Goal: Transaction & Acquisition: Purchase product/service

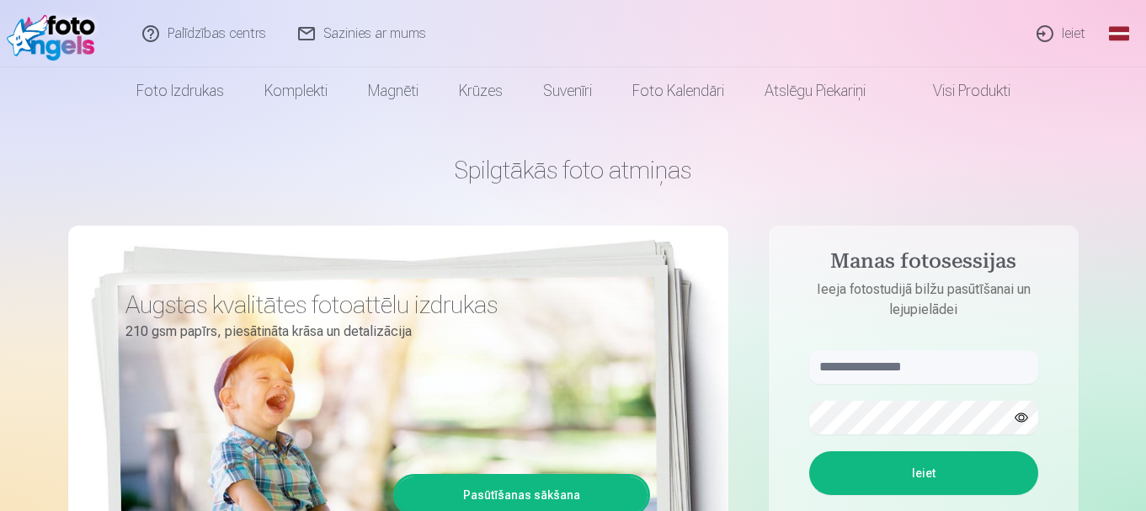
click at [1061, 38] on link "Ieiet" at bounding box center [1061, 33] width 81 height 67
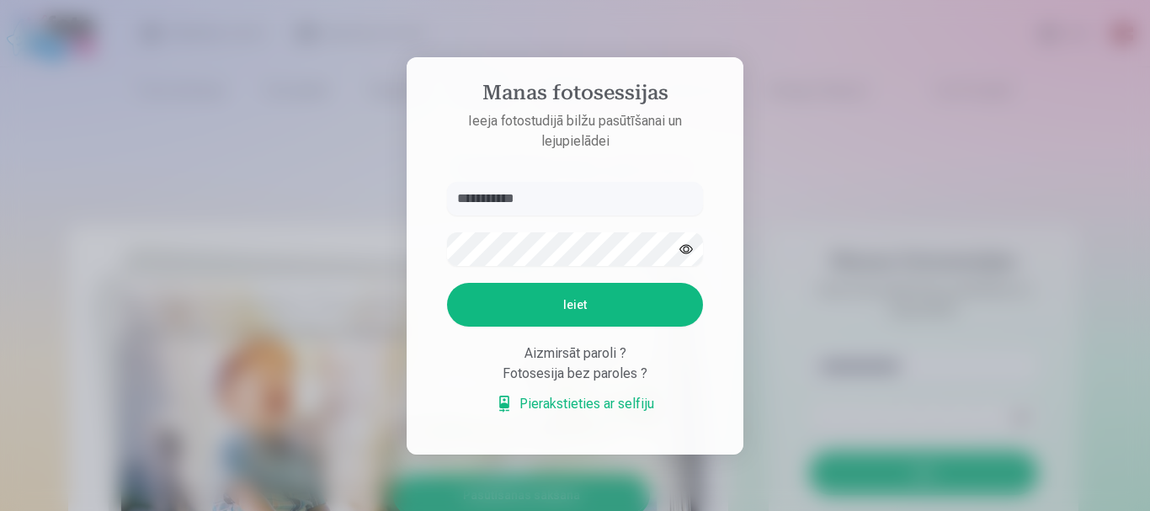
type input "**********"
click at [556, 314] on button "Ieiet" at bounding box center [575, 305] width 256 height 44
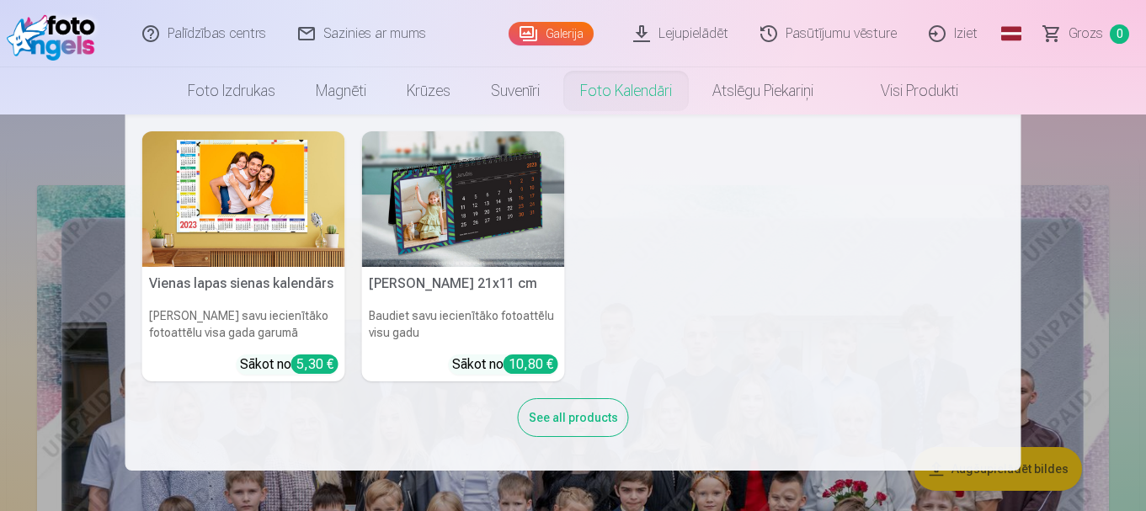
click at [1085, 261] on nav "Vienas lapas sienas kalendārs Parādiet savu iecienītāko fotoattēlu visa gada ga…" at bounding box center [573, 292] width 1146 height 356
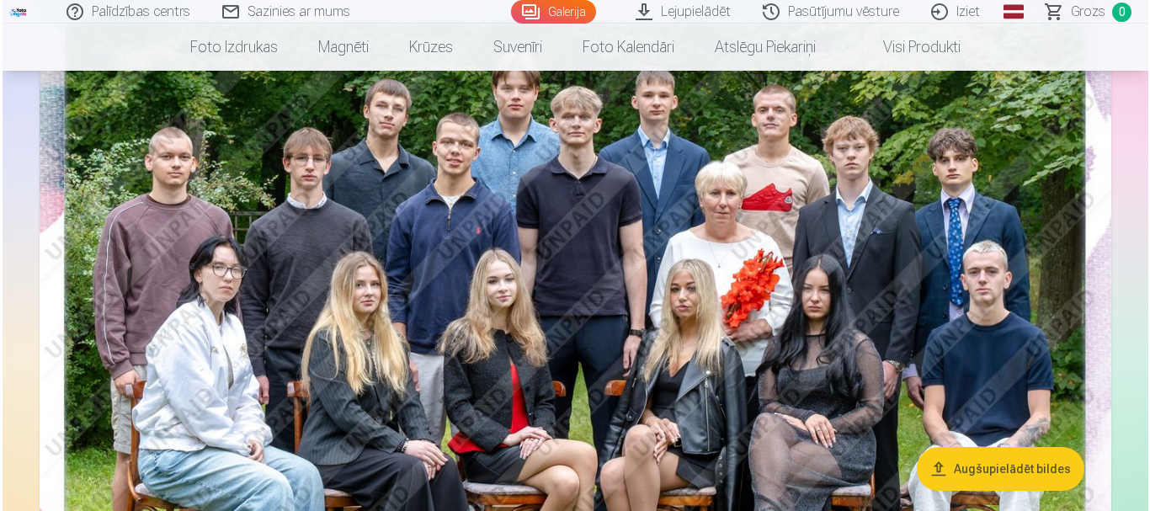
scroll to position [1094, 0]
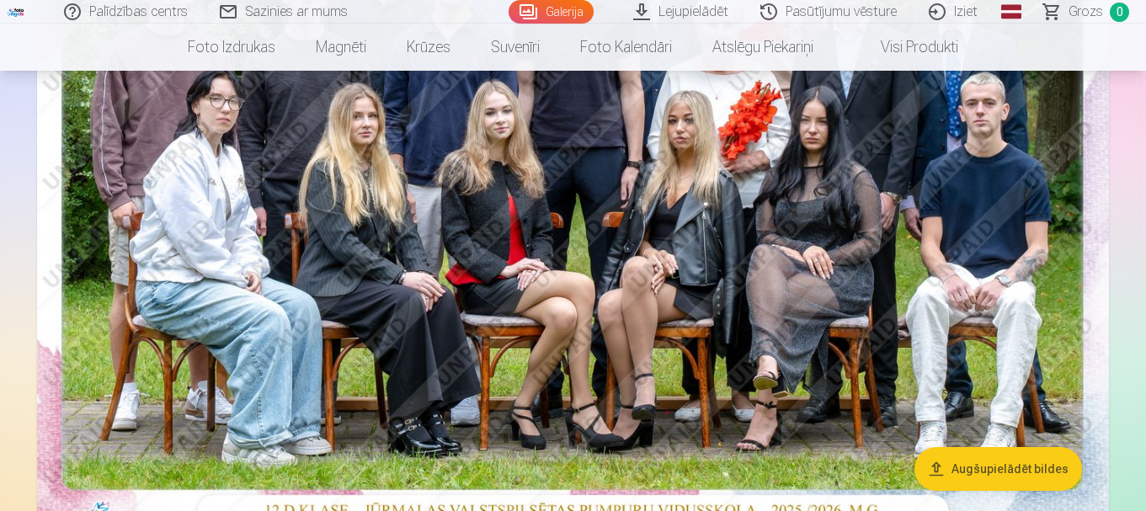
click at [721, 291] on img at bounding box center [572, 176] width 1071 height 715
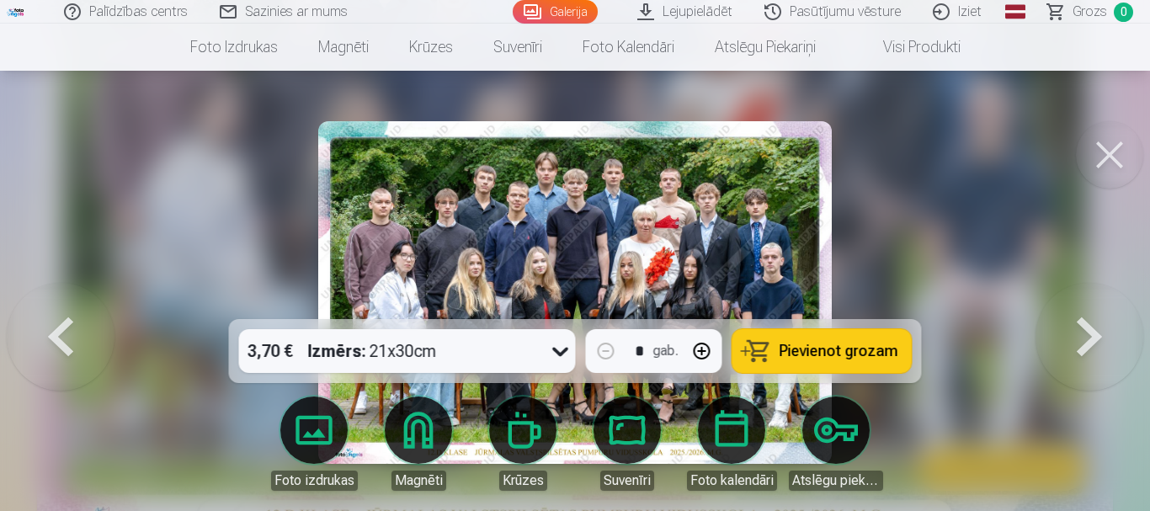
click at [827, 345] on span "Pievienot grozam" at bounding box center [838, 350] width 119 height 15
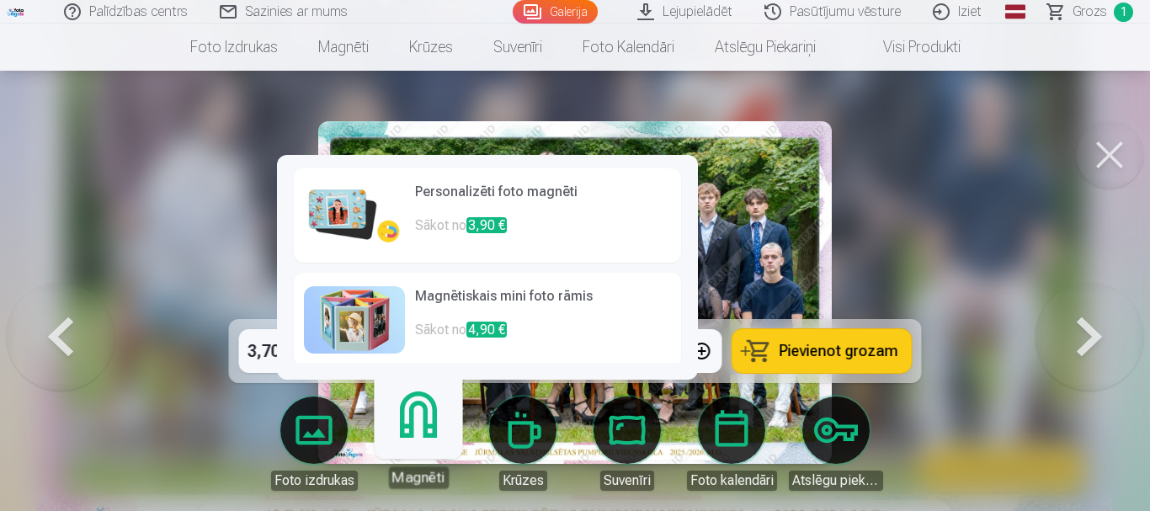
click at [418, 428] on link "Magnēti" at bounding box center [418, 437] width 104 height 104
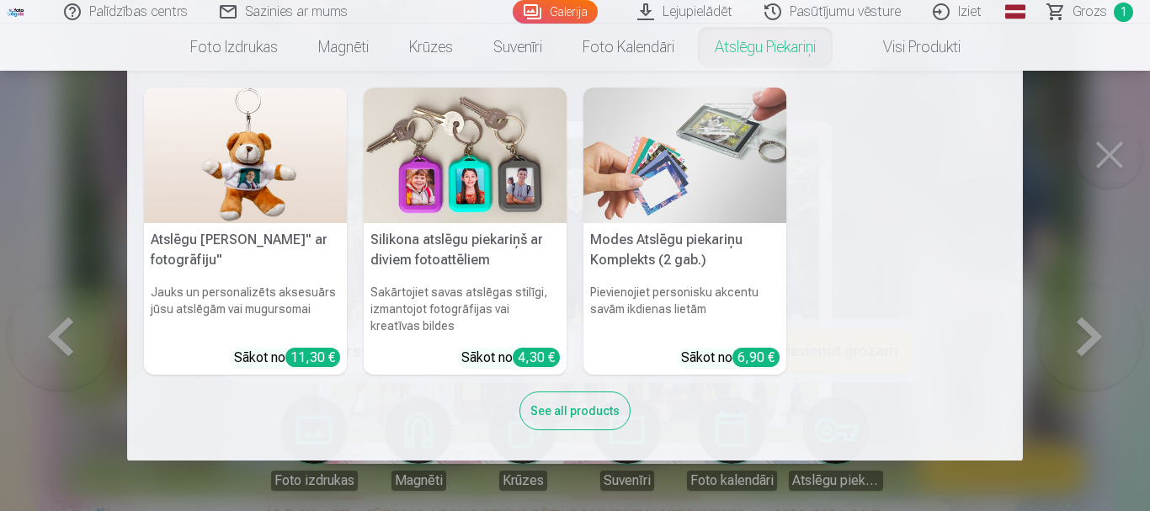
click at [1114, 267] on nav "Atslēgu piekariņš Lācītis" ar fotogrāfiju" Jauks un personalizēts aksesuārs jūs…" at bounding box center [575, 266] width 1150 height 390
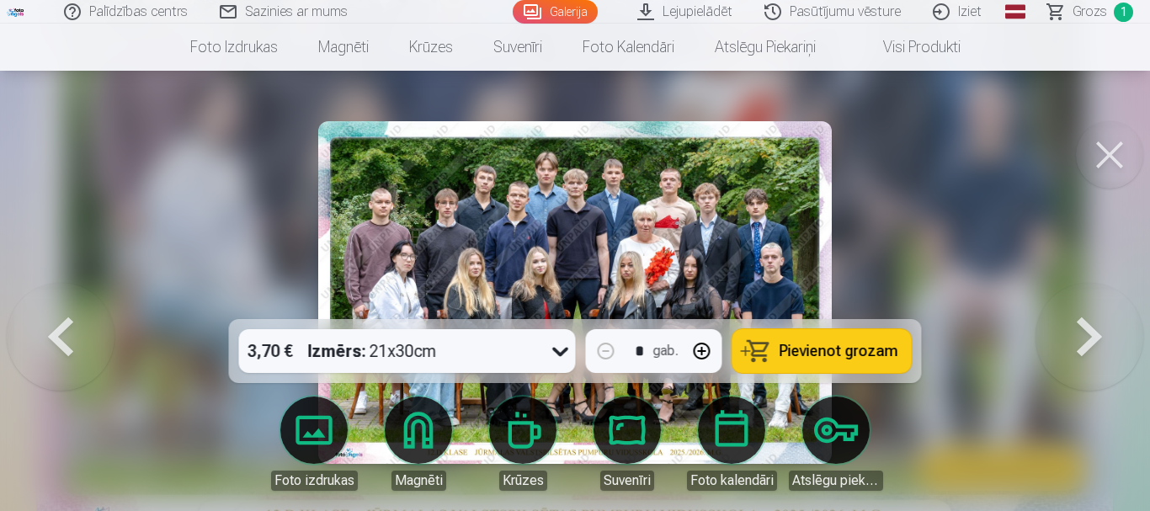
click at [1100, 147] on button at bounding box center [1109, 154] width 67 height 67
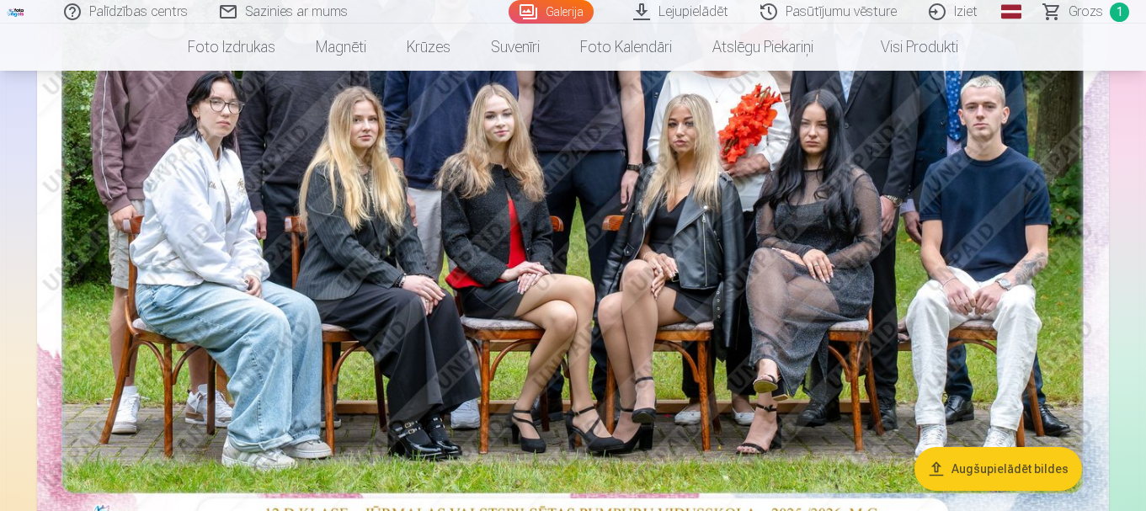
scroll to position [670, 0]
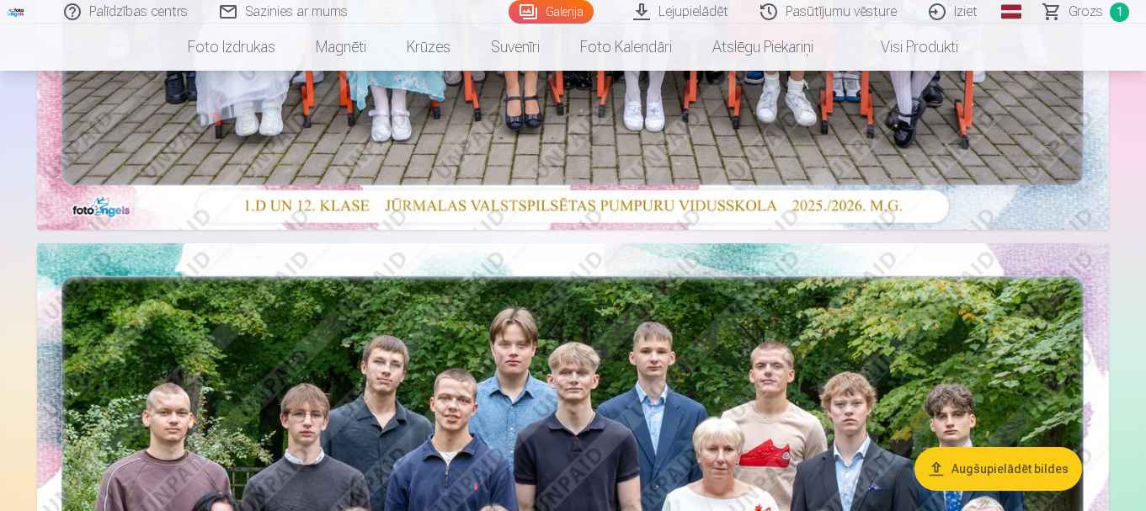
click at [561, 13] on link "Galerija" at bounding box center [550, 12] width 85 height 24
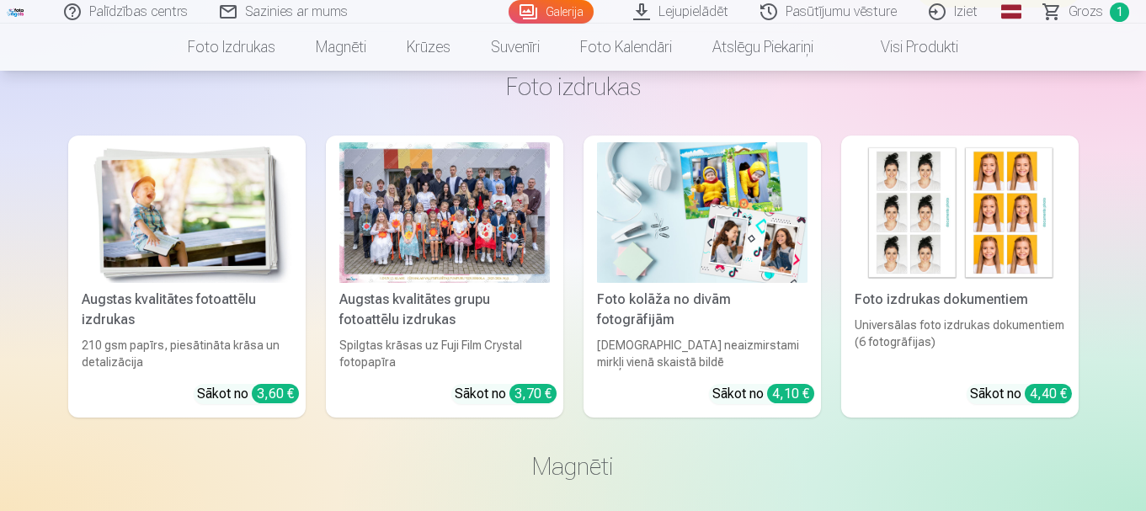
scroll to position [4545, 0]
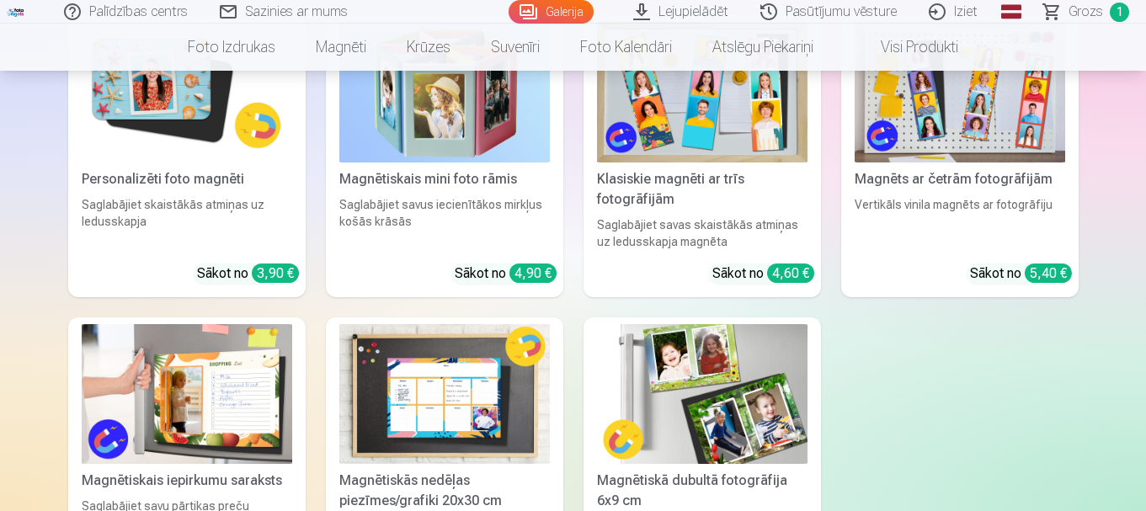
click at [179, 97] on img at bounding box center [187, 92] width 210 height 141
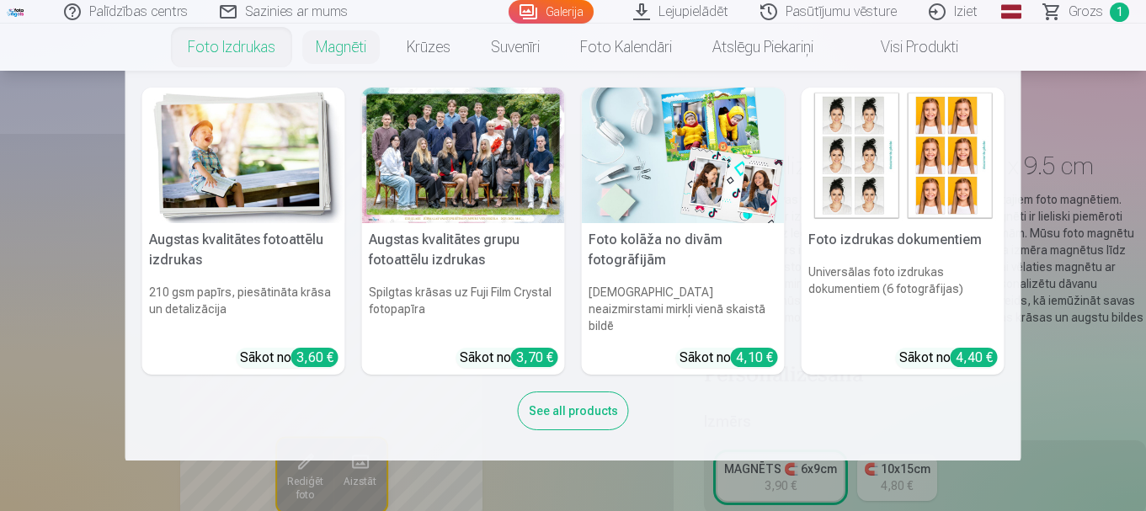
scroll to position [421, 0]
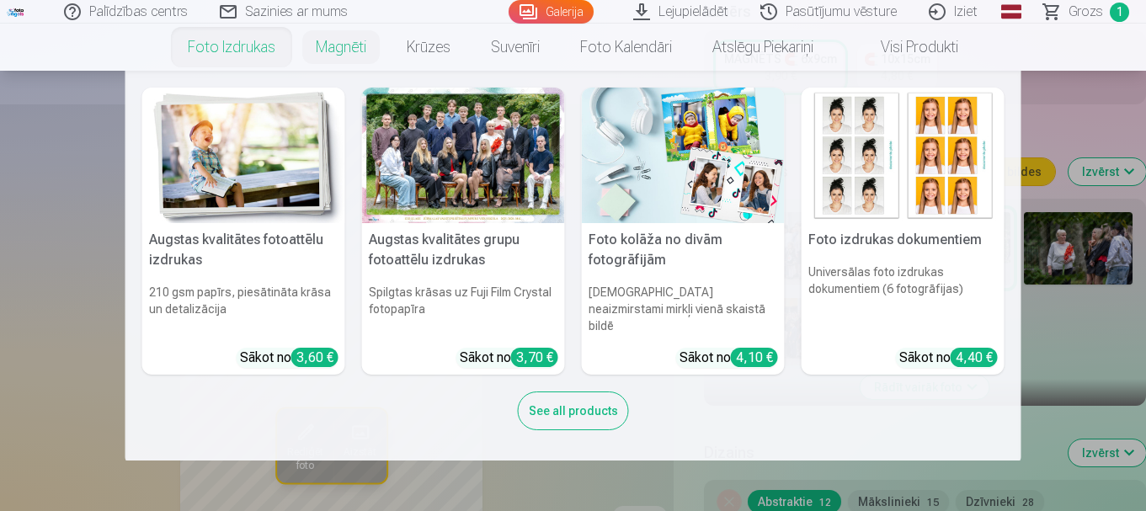
click at [547, 405] on div "See all products" at bounding box center [573, 410] width 111 height 39
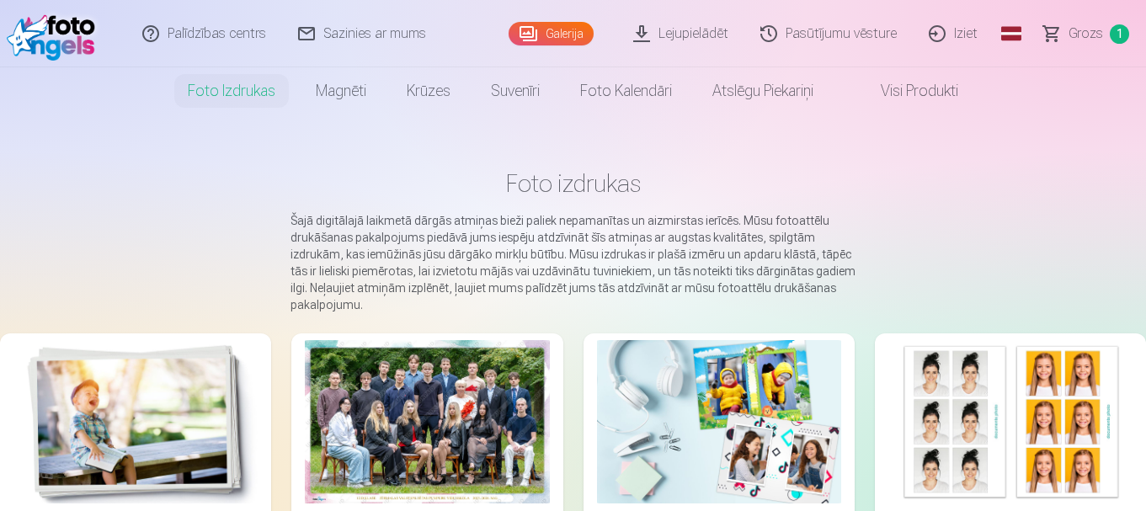
click at [567, 21] on div "Galerija" at bounding box center [554, 33] width 93 height 67
click at [565, 29] on link "Galerija" at bounding box center [550, 34] width 85 height 24
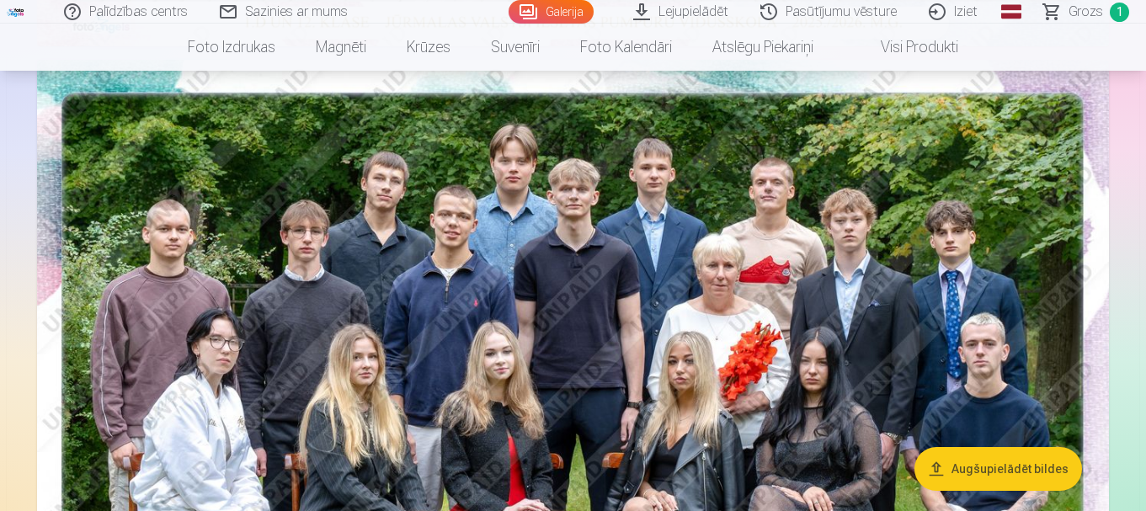
scroll to position [1010, 0]
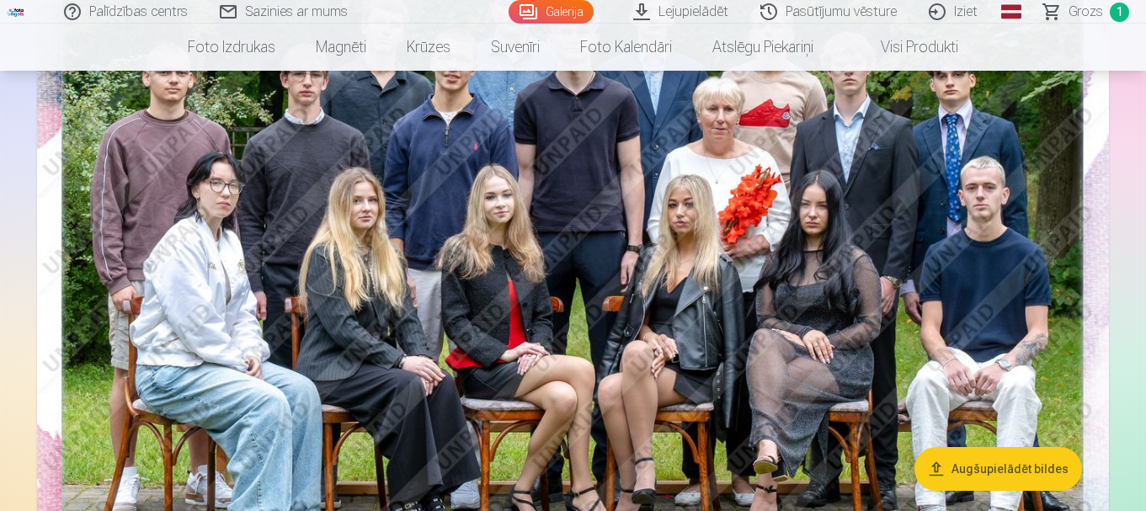
click at [1090, 10] on span "Grozs" at bounding box center [1085, 12] width 35 height 20
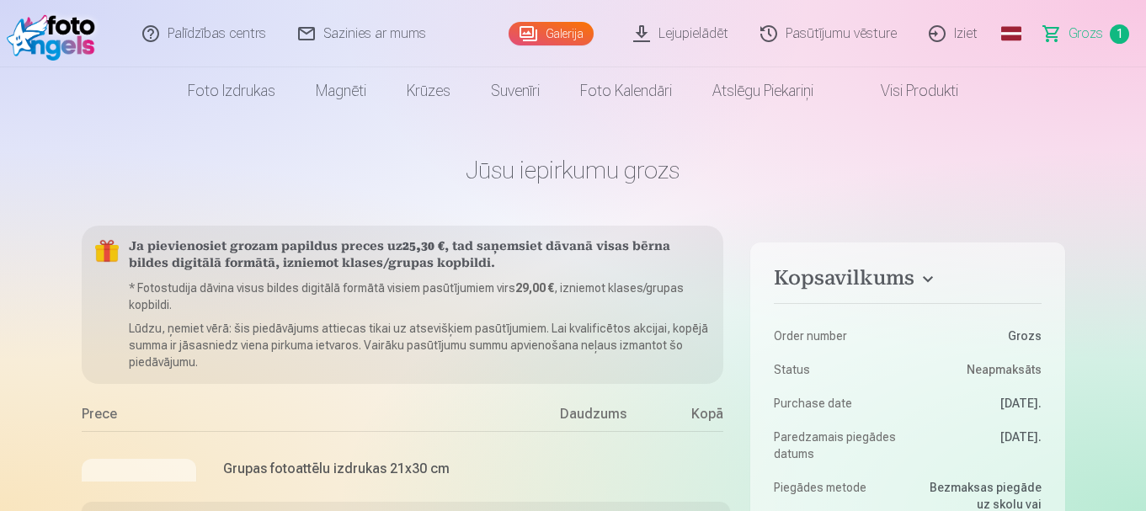
click at [1088, 29] on span "Grozs" at bounding box center [1085, 34] width 35 height 20
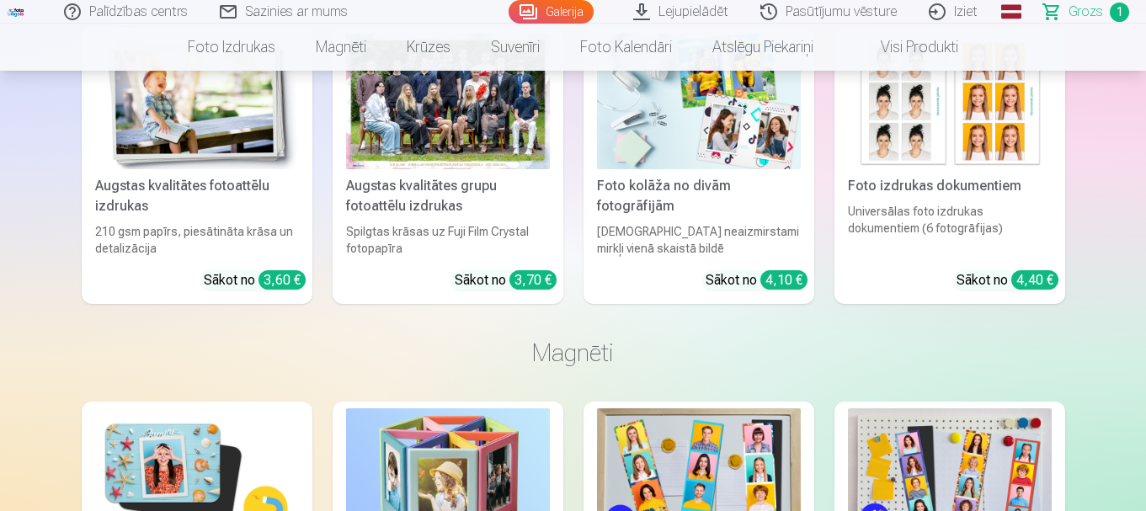
scroll to position [1178, 0]
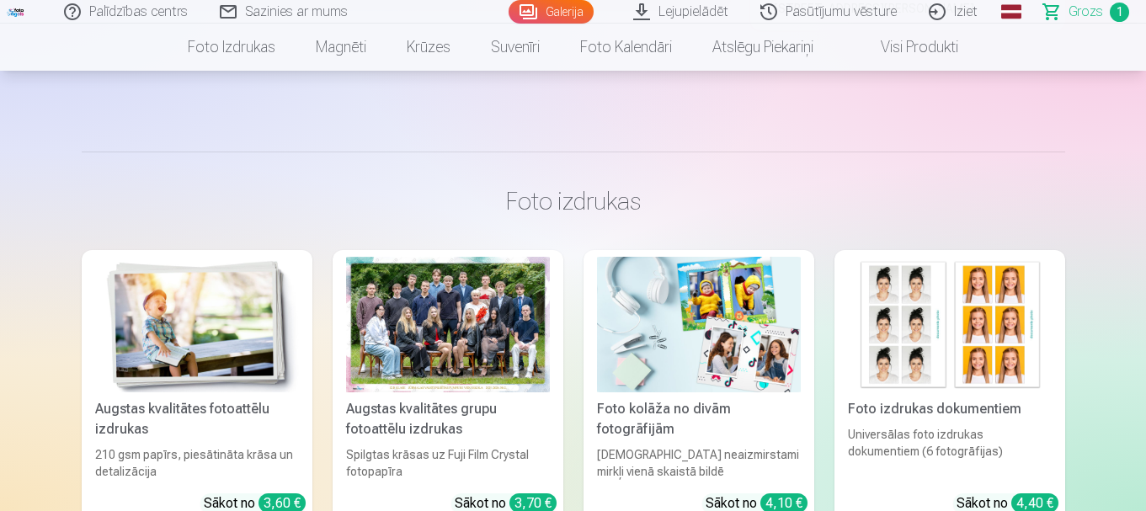
click at [495, 348] on div at bounding box center [448, 325] width 204 height 136
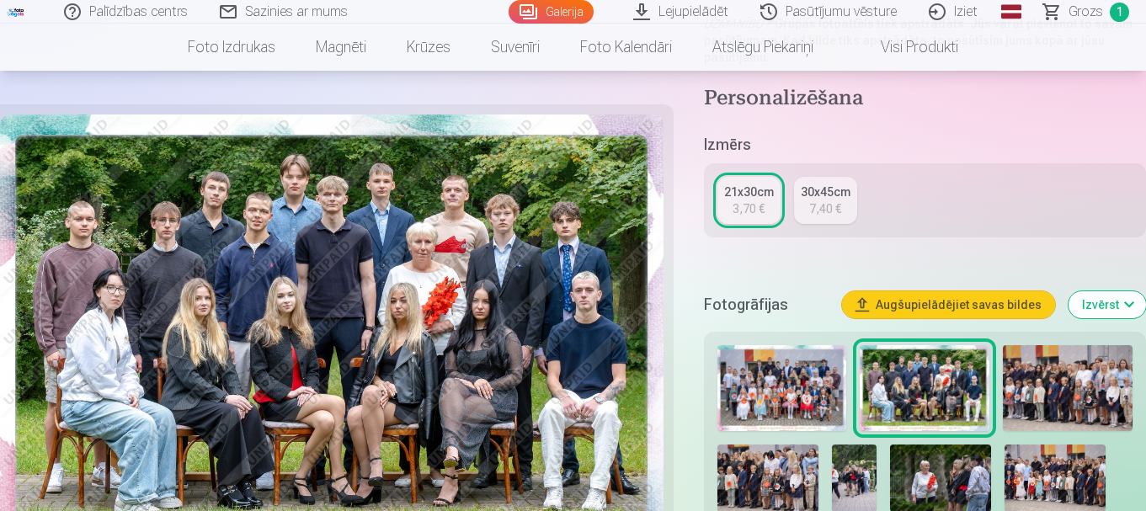
scroll to position [421, 0]
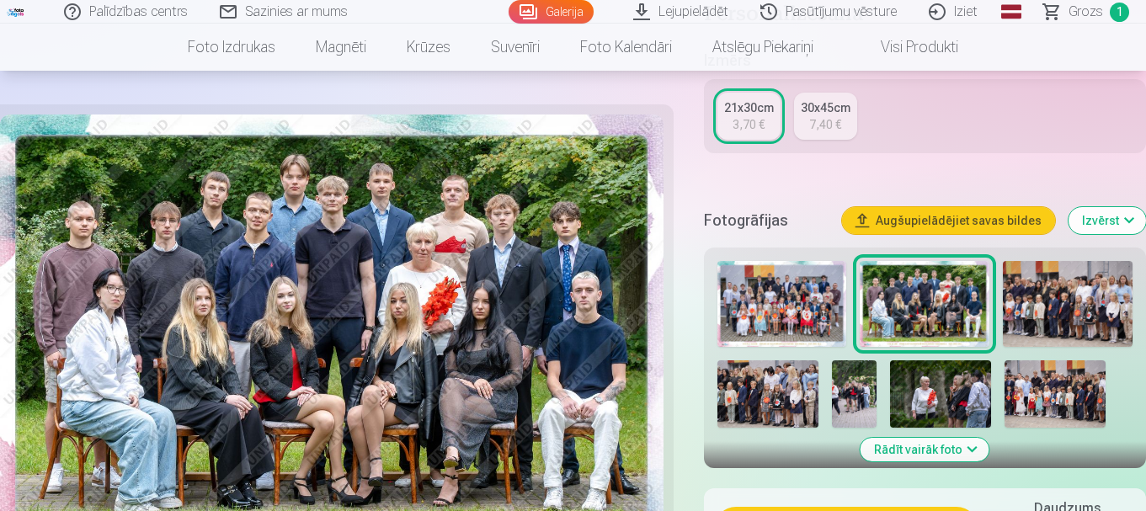
click at [970, 451] on button "Rādīt vairāk foto" at bounding box center [924, 450] width 129 height 24
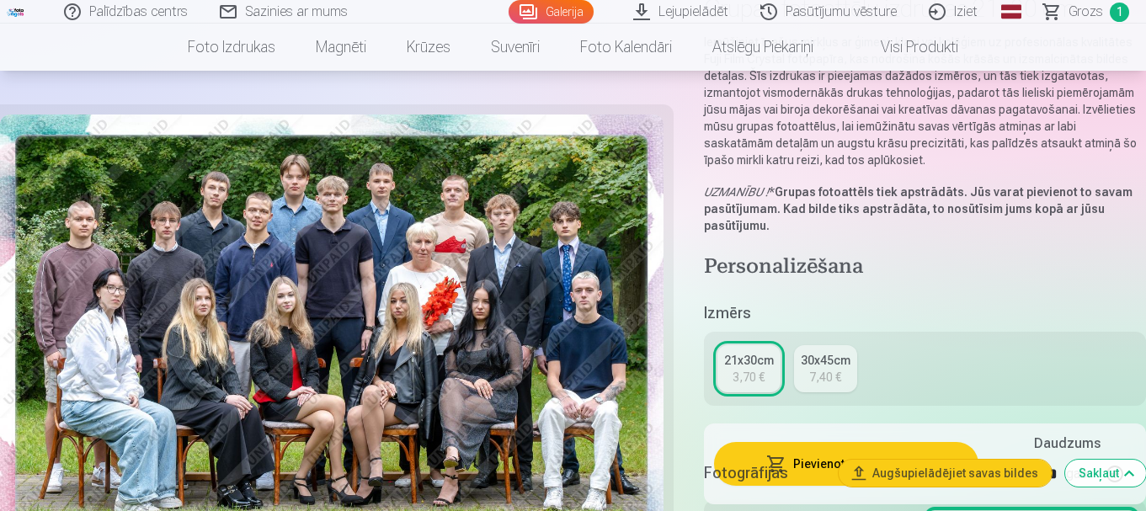
scroll to position [0, 0]
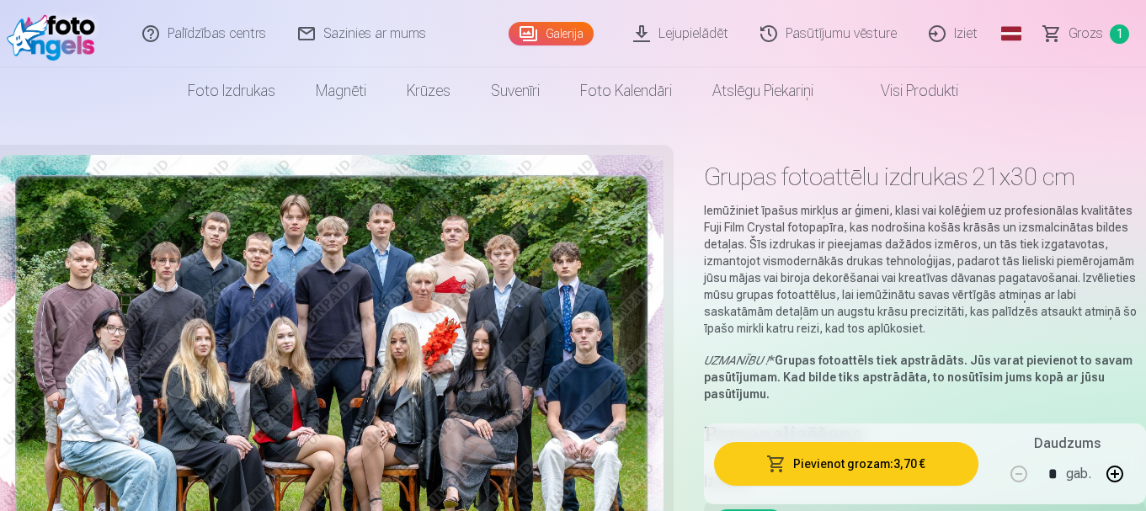
click at [1109, 29] on span "1" at bounding box center [1118, 33] width 19 height 19
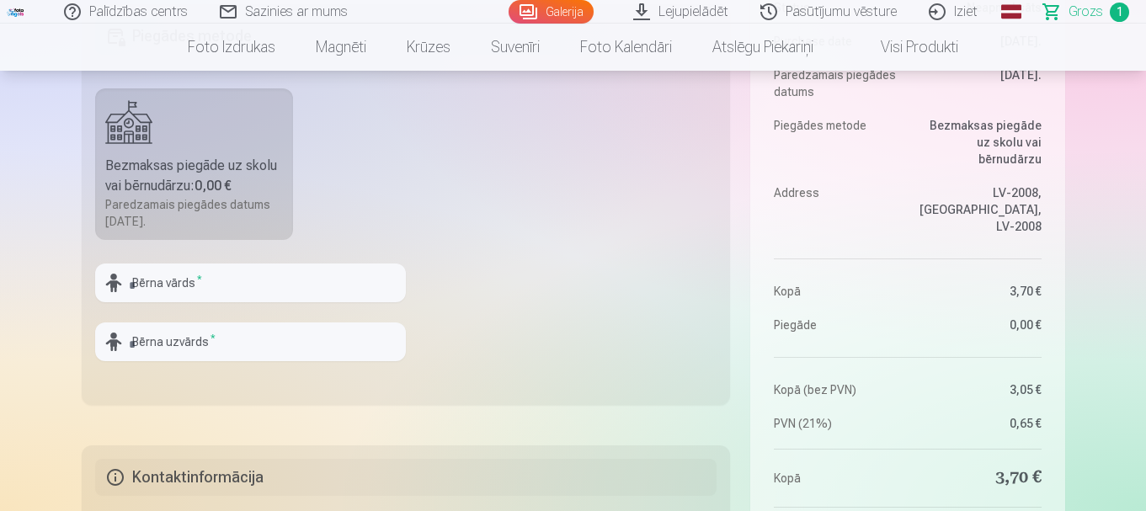
scroll to position [505, 0]
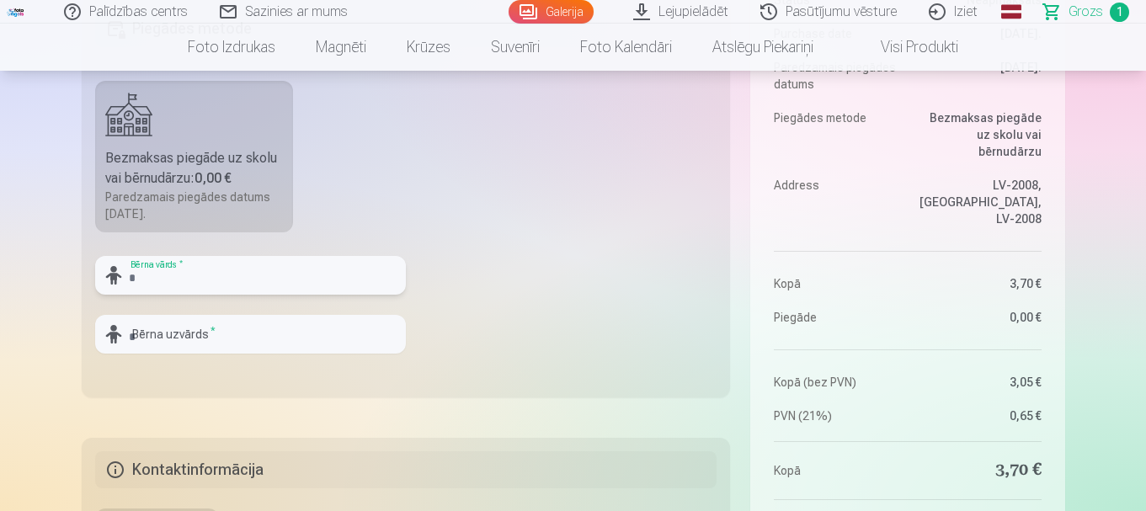
click at [239, 281] on input "text" at bounding box center [250, 275] width 311 height 39
type input "*"
type input "********"
click at [142, 328] on input "text" at bounding box center [250, 334] width 311 height 39
type input "******"
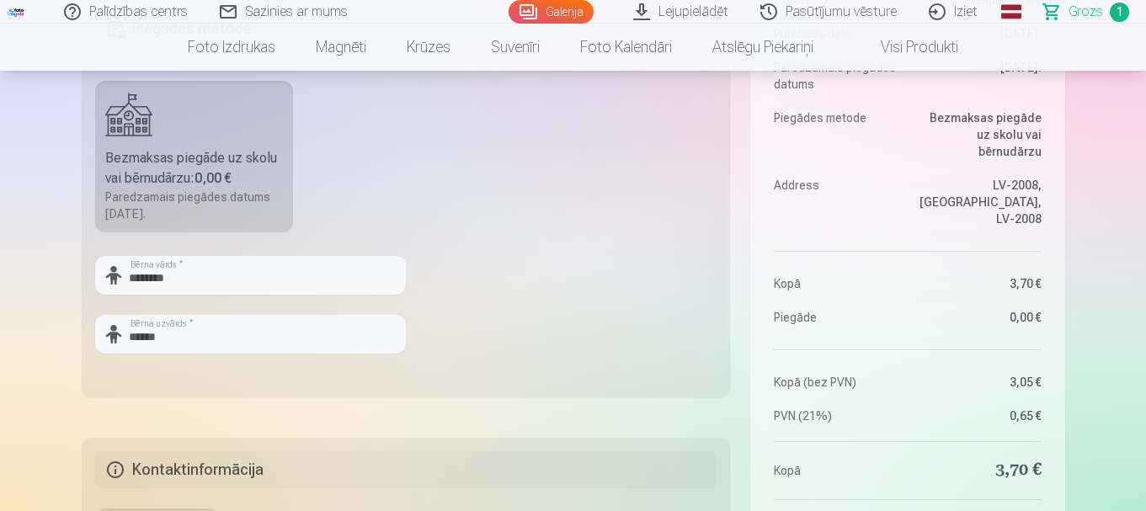
click at [521, 290] on fieldset "Piegādes metode Bezmaksas piegāde uz skolu vai bērnudārzu : 0,00 € Paredzamais …" at bounding box center [406, 197] width 649 height 401
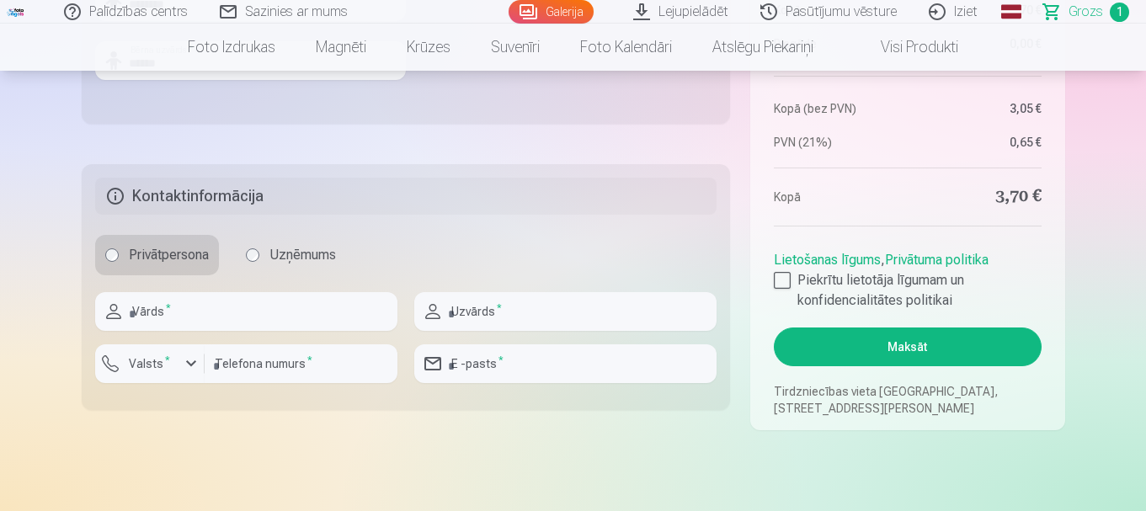
scroll to position [842, 0]
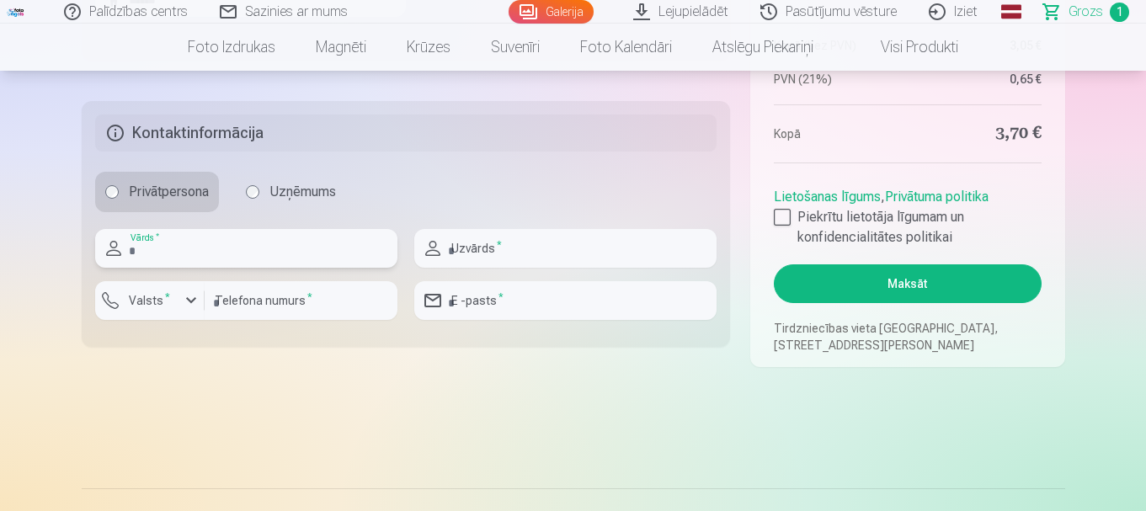
click at [258, 248] on input "text" at bounding box center [246, 248] width 302 height 39
type input "*****"
type input "******"
type input "********"
click at [549, 302] on input "email" at bounding box center [565, 300] width 302 height 39
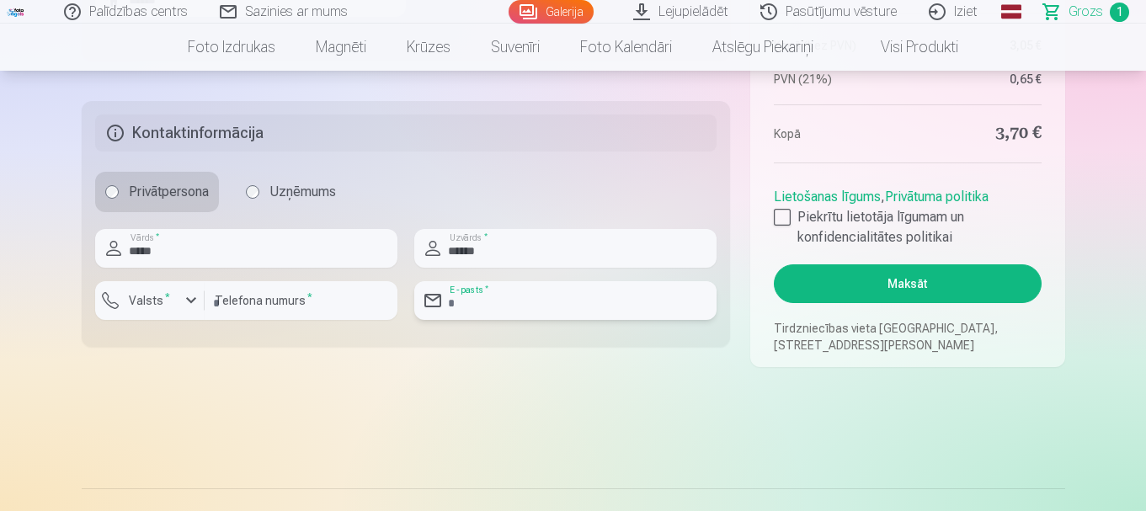
type input "**********"
click at [782, 216] on div at bounding box center [782, 217] width 17 height 17
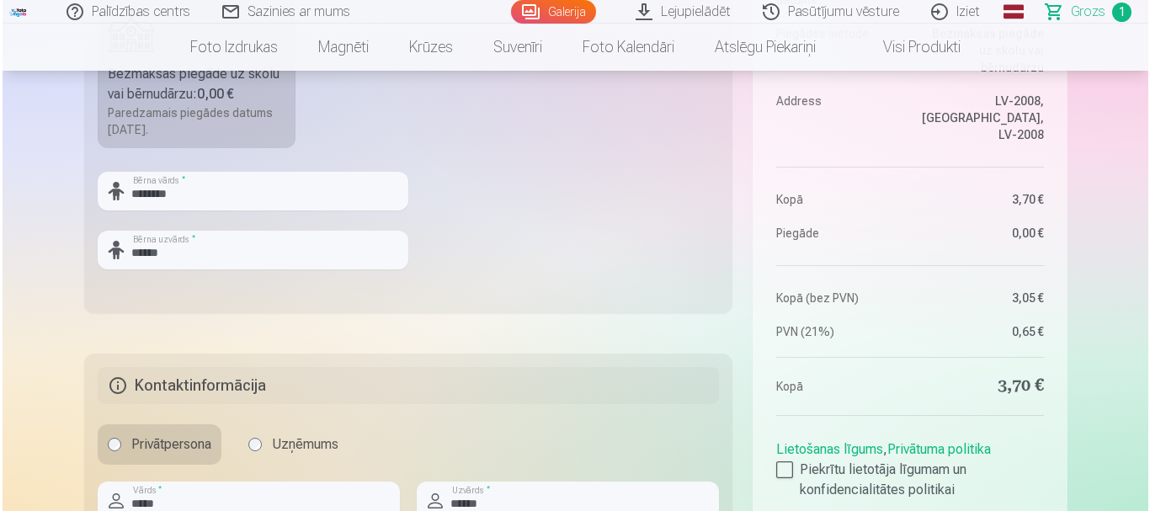
scroll to position [758, 0]
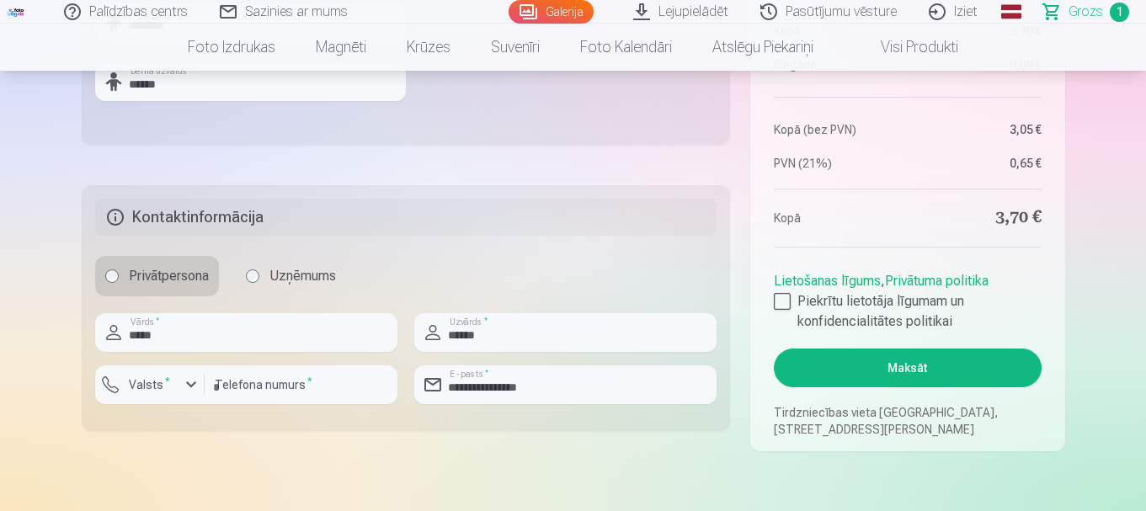
click at [929, 366] on button "Maksāt" at bounding box center [907, 367] width 267 height 39
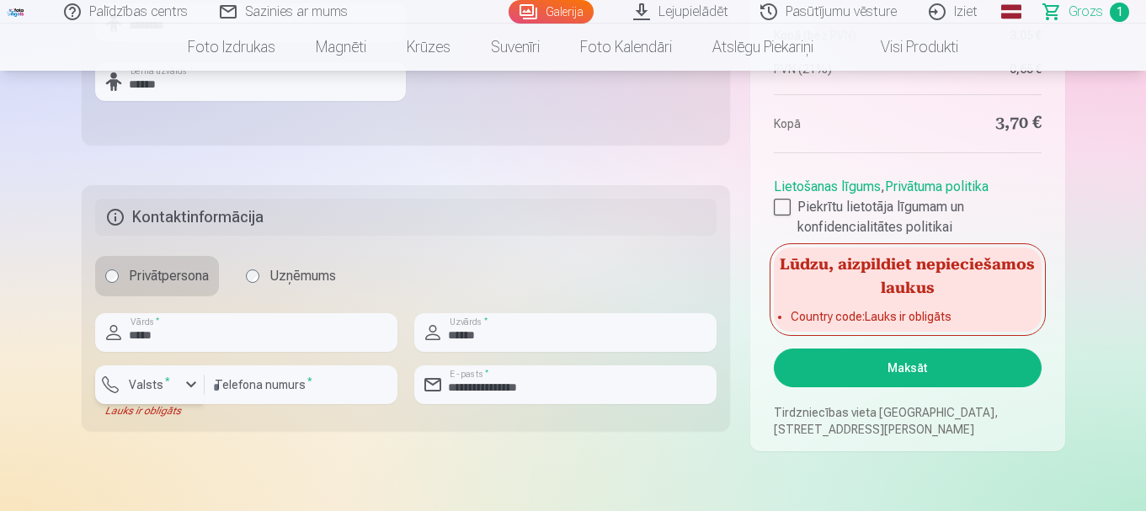
click at [167, 385] on label "Valsts *" at bounding box center [149, 384] width 55 height 17
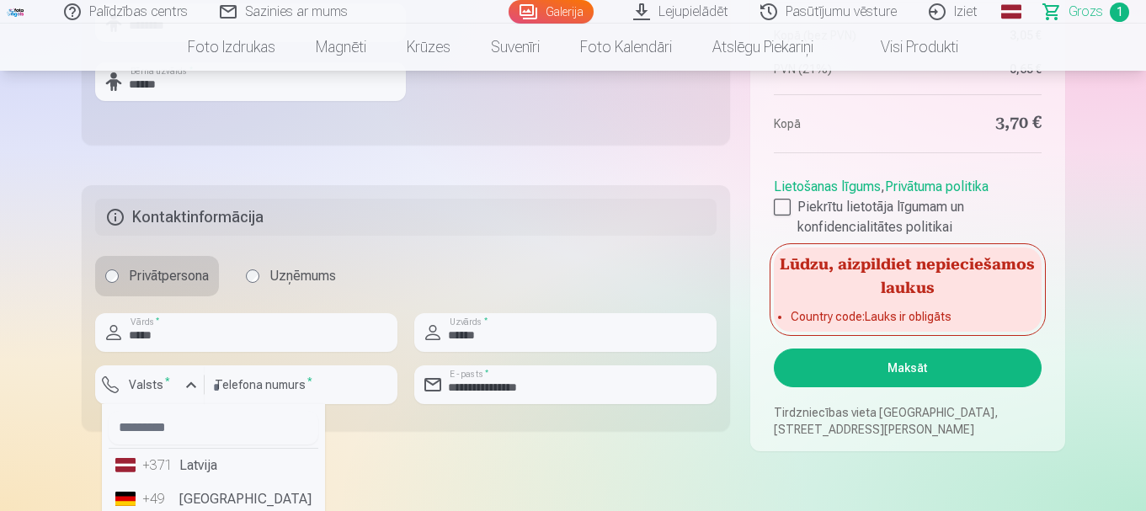
click at [189, 473] on li "+371 Latvija" at bounding box center [214, 466] width 210 height 34
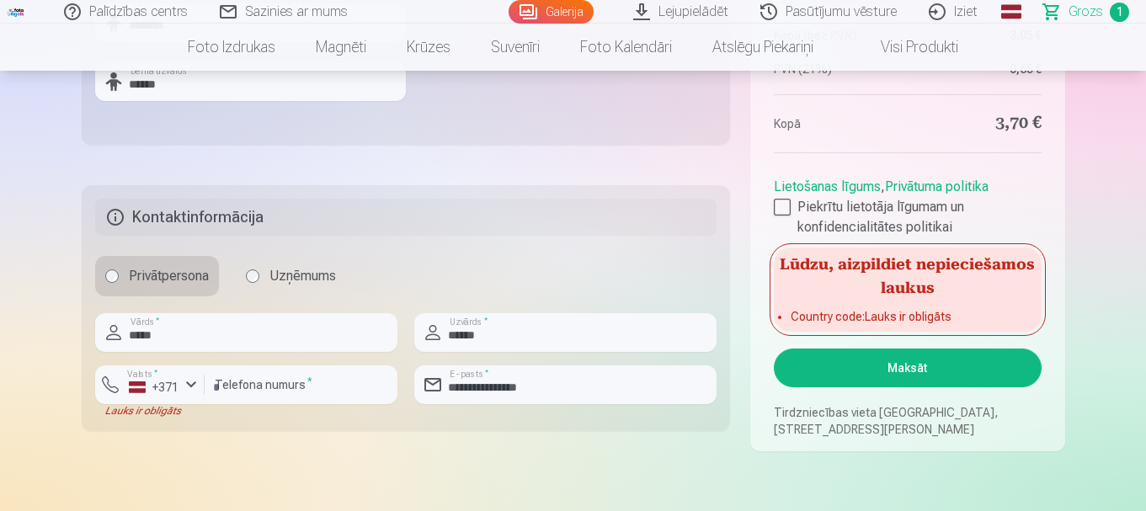
click at [925, 366] on button "Maksāt" at bounding box center [907, 367] width 267 height 39
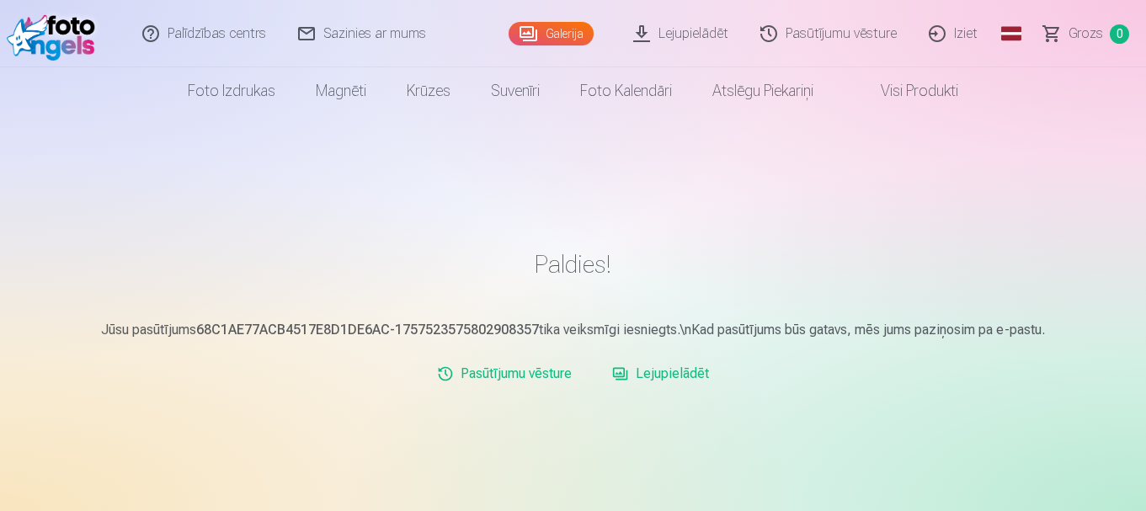
click at [673, 382] on link "Lejupielādēt" at bounding box center [660, 374] width 110 height 34
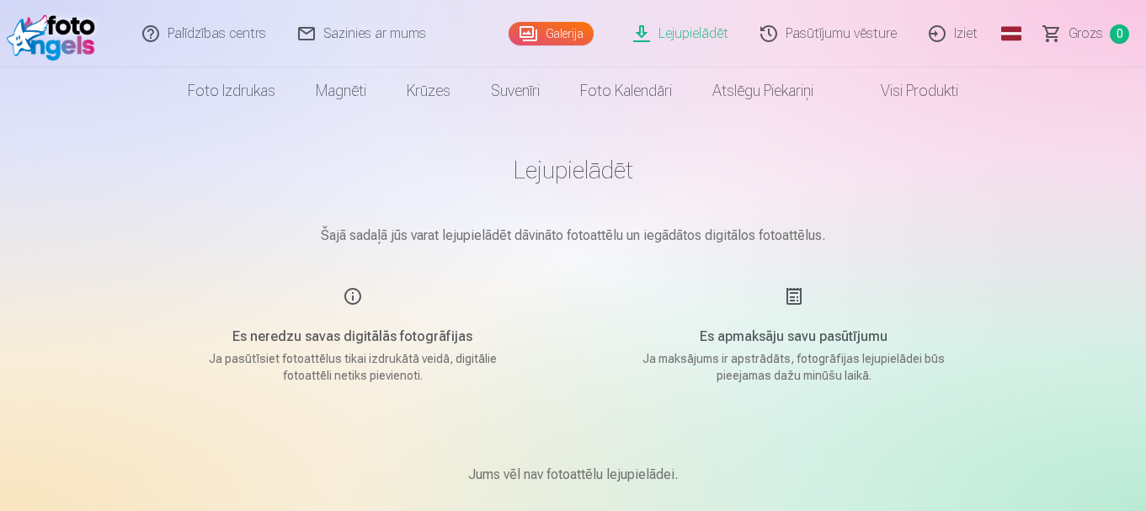
click at [684, 29] on link "Lejupielādēt" at bounding box center [681, 33] width 127 height 67
click at [552, 29] on link "Galerija" at bounding box center [550, 34] width 85 height 24
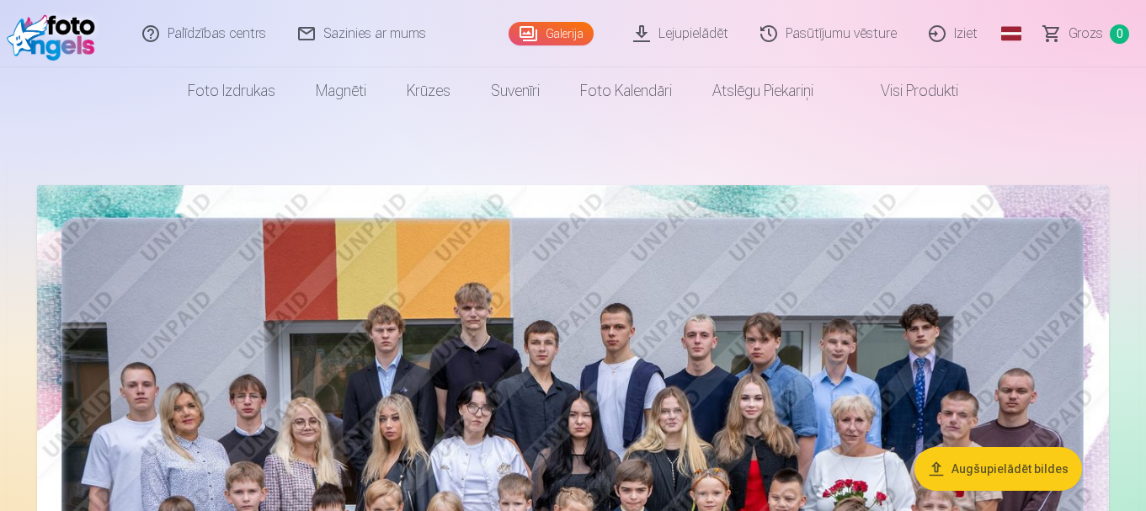
click at [860, 34] on link "Pasūtījumu vēsture" at bounding box center [829, 33] width 168 height 67
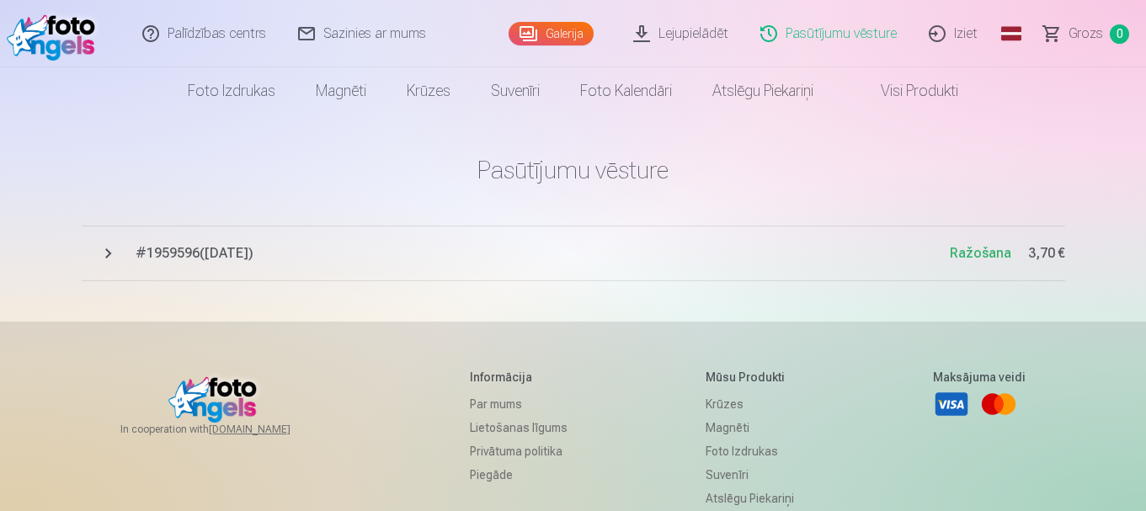
click at [101, 256] on button "# 1959596 ( 10.09.2025 ) Ražošana 3,70 €" at bounding box center [573, 254] width 983 height 56
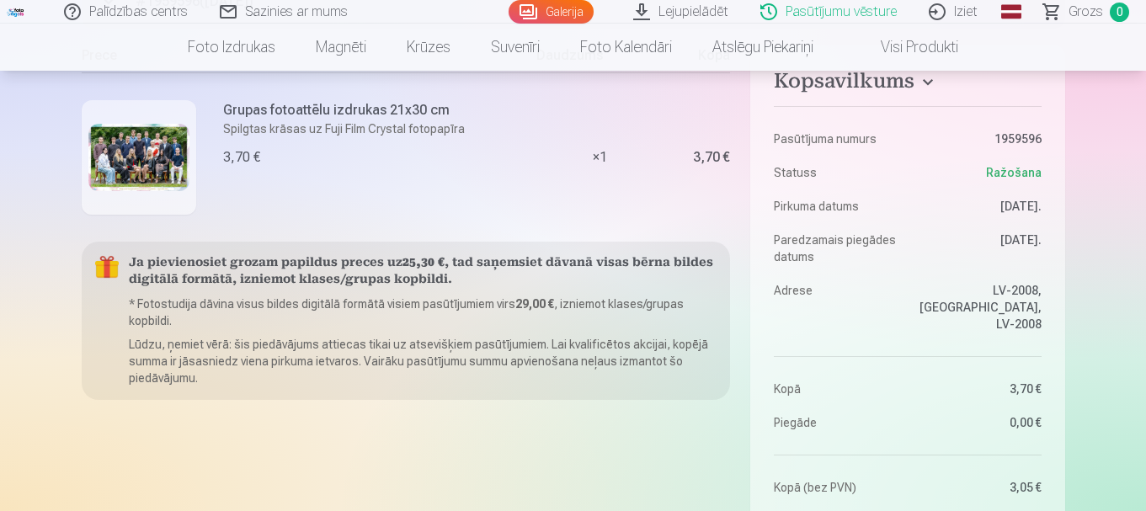
scroll to position [168, 0]
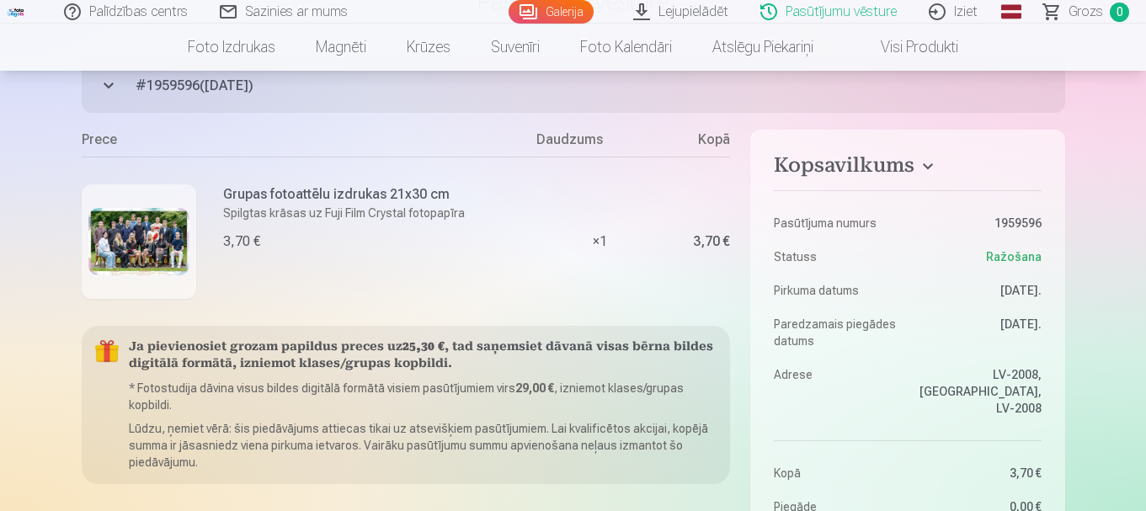
click at [966, 10] on link "Iziet" at bounding box center [953, 12] width 81 height 24
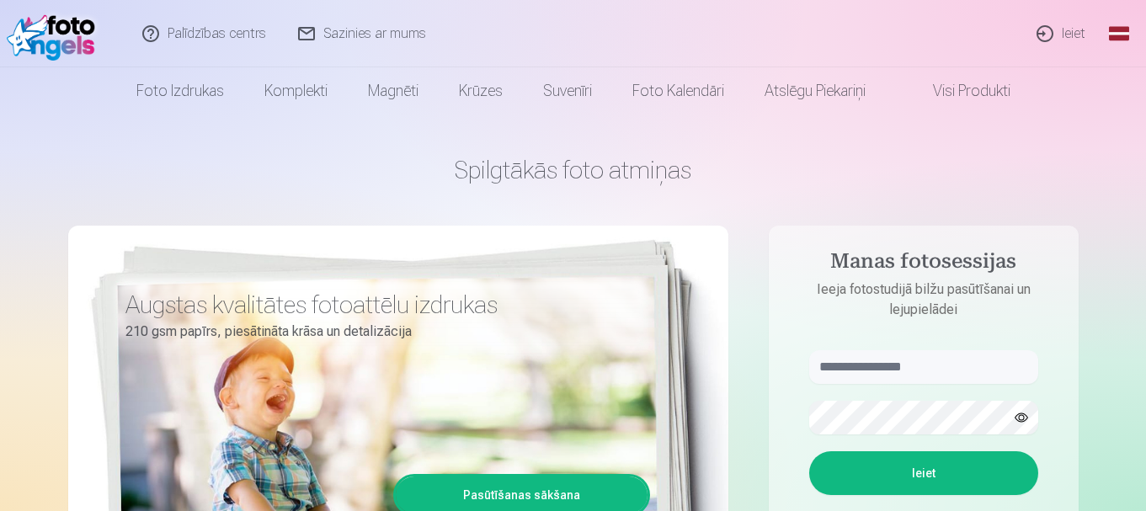
click at [1050, 29] on link "Ieiet" at bounding box center [1061, 33] width 81 height 67
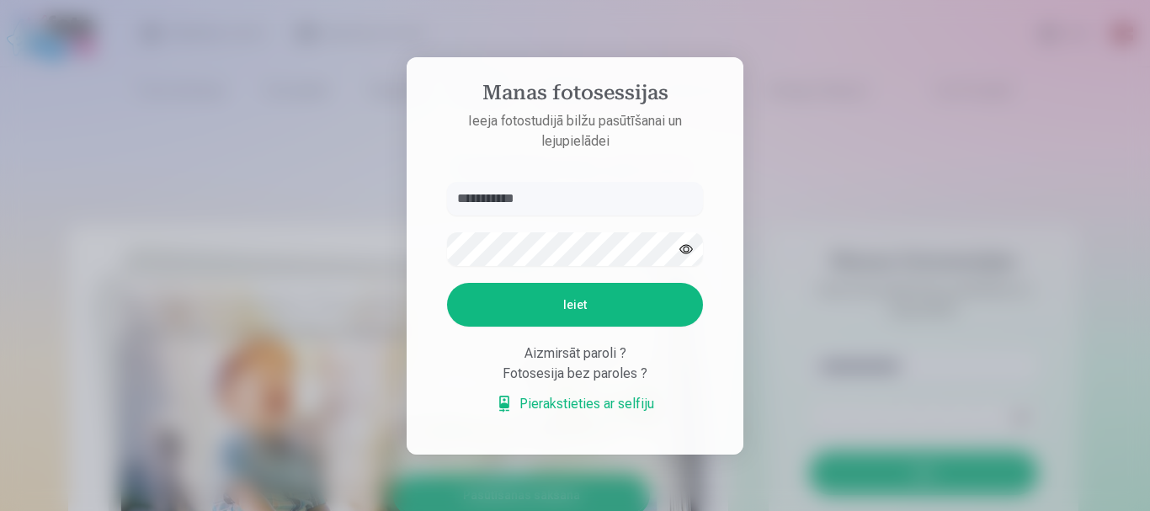
type input "**********"
click at [593, 311] on button "Ieiet" at bounding box center [575, 305] width 256 height 44
